Goal: Information Seeking & Learning: Learn about a topic

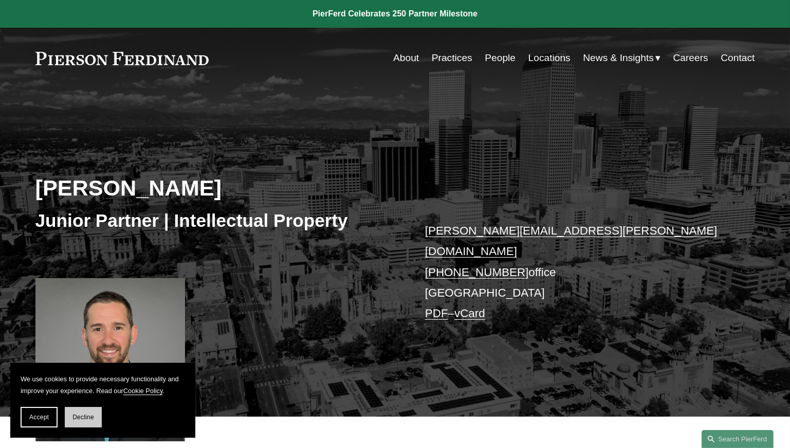
click at [85, 418] on span "Decline" at bounding box center [83, 417] width 22 height 7
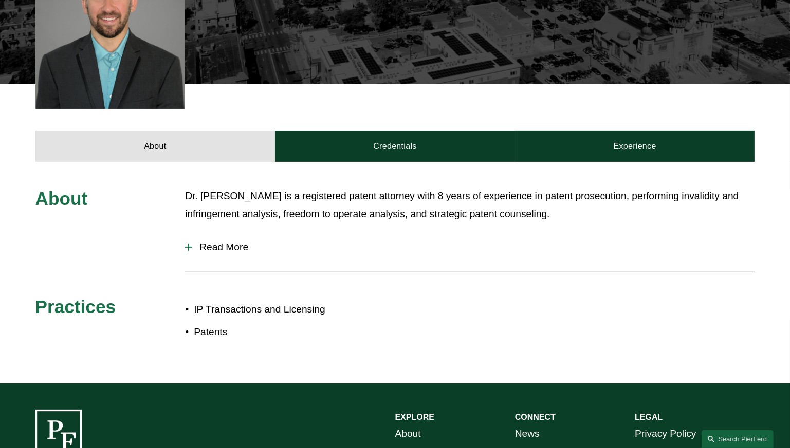
scroll to position [335, 0]
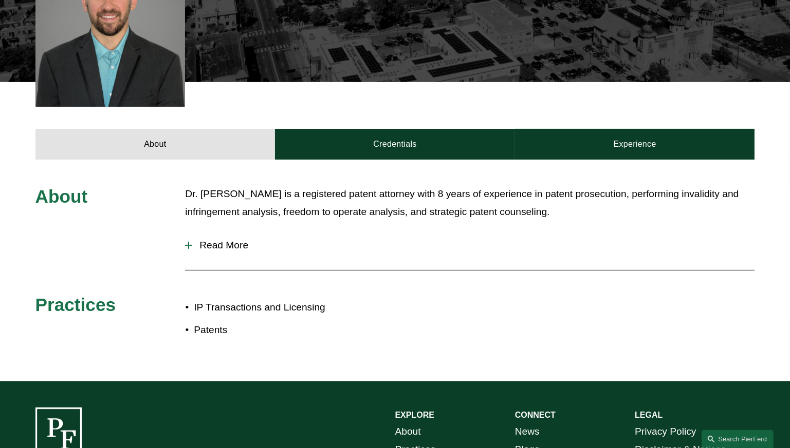
click at [185, 242] on div at bounding box center [188, 245] width 7 height 7
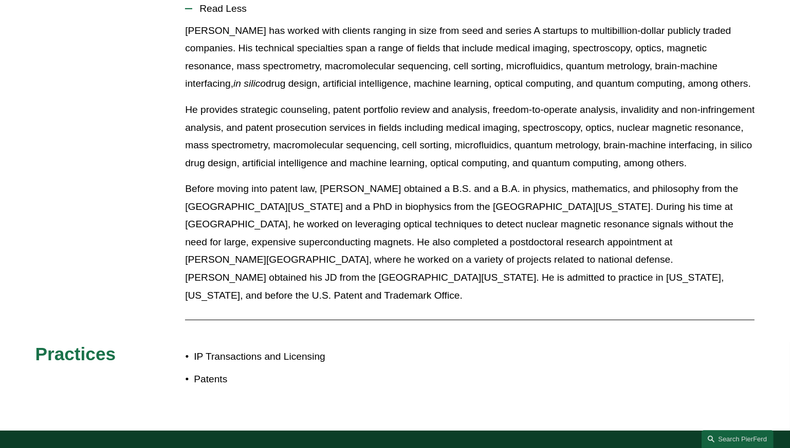
scroll to position [573, 0]
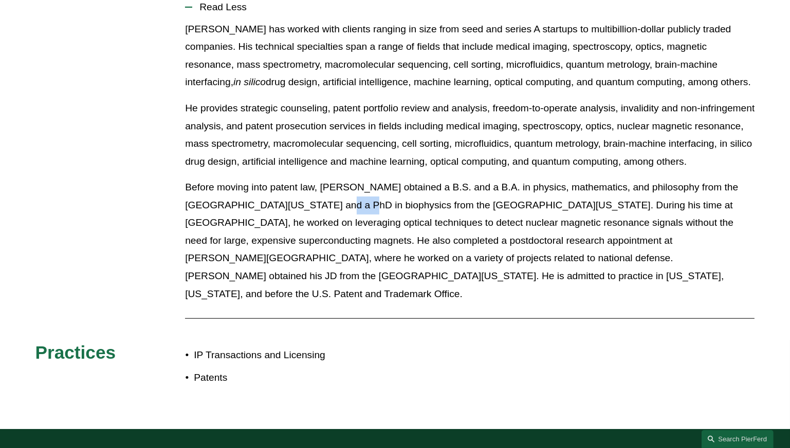
drag, startPoint x: 292, startPoint y: 197, endPoint x: 316, endPoint y: 199, distance: 24.8
click at [316, 199] on p "Before moving into patent law, [PERSON_NAME] obtained a B.S. and a B.A. in phys…" at bounding box center [469, 241] width 569 height 124
drag, startPoint x: 316, startPoint y: 199, endPoint x: 334, endPoint y: 243, distance: 47.2
click at [334, 243] on p "Before moving into patent law, [PERSON_NAME] obtained a B.S. and a B.A. in phys…" at bounding box center [469, 241] width 569 height 124
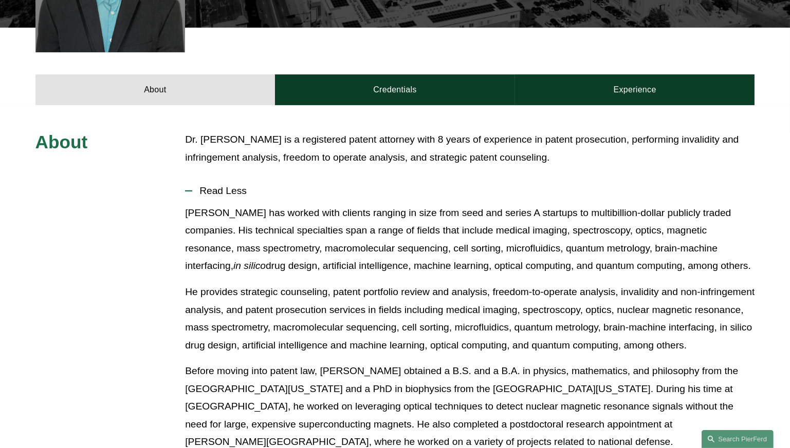
scroll to position [387, 0]
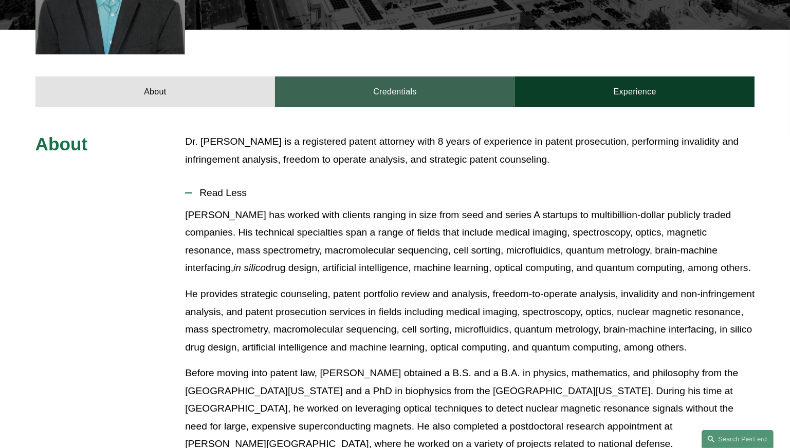
drag, startPoint x: 415, startPoint y: 71, endPoint x: 377, endPoint y: 80, distance: 39.5
click at [377, 80] on link "Credentials" at bounding box center [395, 92] width 240 height 31
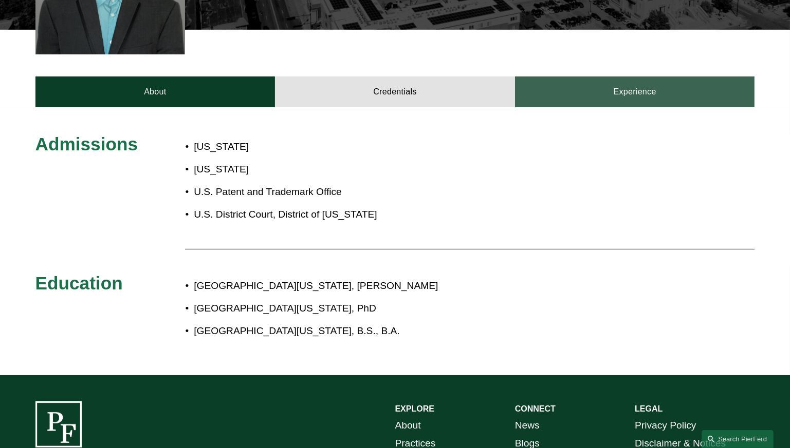
click at [640, 81] on link "Experience" at bounding box center [635, 92] width 240 height 31
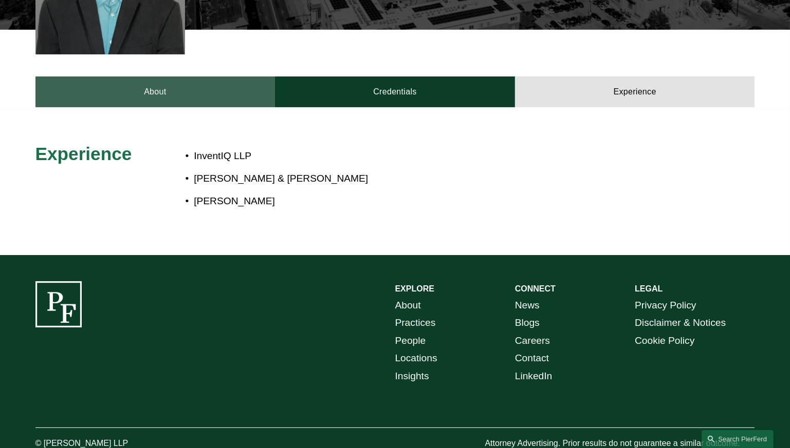
click at [168, 86] on link "About" at bounding box center [155, 92] width 240 height 31
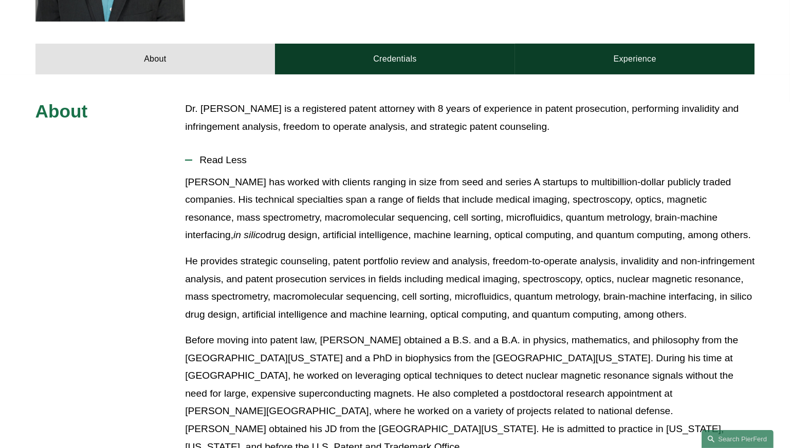
scroll to position [421, 0]
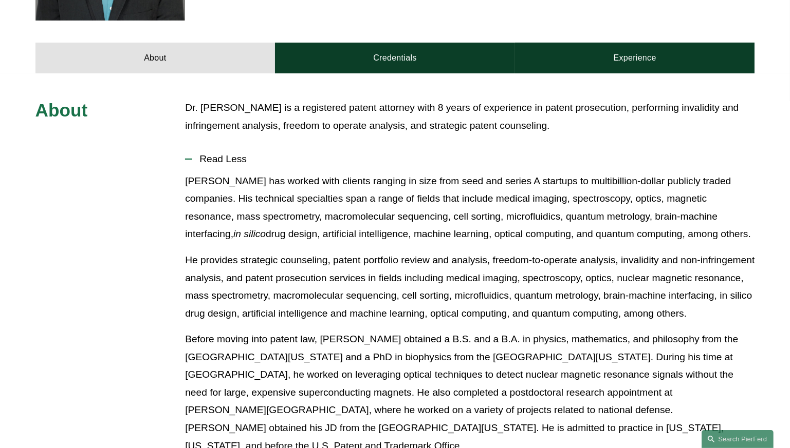
drag, startPoint x: 185, startPoint y: 253, endPoint x: 691, endPoint y: 302, distance: 508.4
click at [691, 302] on p "He provides strategic counseling, patent portfolio review and analysis, freedom…" at bounding box center [469, 287] width 569 height 71
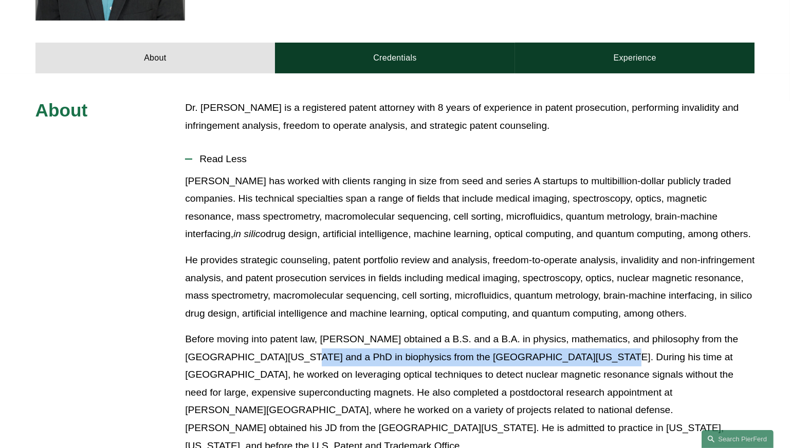
drag, startPoint x: 260, startPoint y: 348, endPoint x: 527, endPoint y: 352, distance: 267.1
click at [527, 352] on p "Before moving into patent law, [PERSON_NAME] obtained a B.S. and a B.A. in phys…" at bounding box center [469, 393] width 569 height 124
click at [308, 254] on p "He provides strategic counseling, patent portfolio review and analysis, freedom…" at bounding box center [469, 287] width 569 height 71
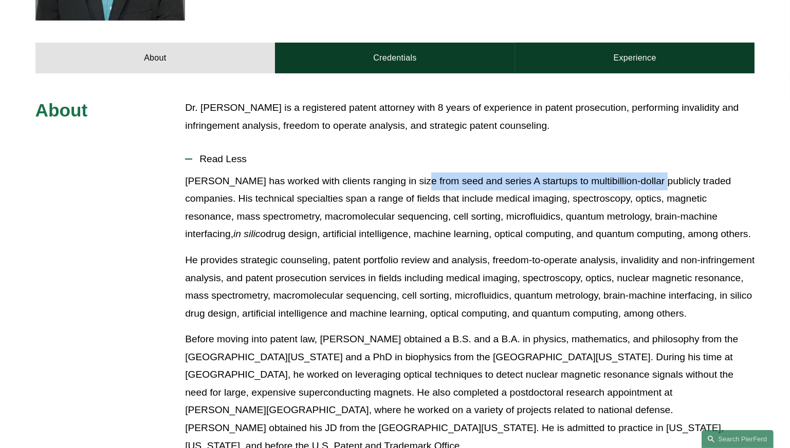
drag, startPoint x: 404, startPoint y: 173, endPoint x: 632, endPoint y: 170, distance: 228.1
click at [632, 173] on p "[PERSON_NAME] has worked with clients ranging in size from seed and series A st…" at bounding box center [469, 208] width 569 height 71
drag, startPoint x: 632, startPoint y: 170, endPoint x: 607, endPoint y: 173, distance: 24.8
click at [607, 173] on p "[PERSON_NAME] has worked with clients ranging in size from seed and series A st…" at bounding box center [469, 208] width 569 height 71
click at [531, 173] on p "[PERSON_NAME] has worked with clients ranging in size from seed and series A st…" at bounding box center [469, 208] width 569 height 71
